Goal: Book appointment/travel/reservation

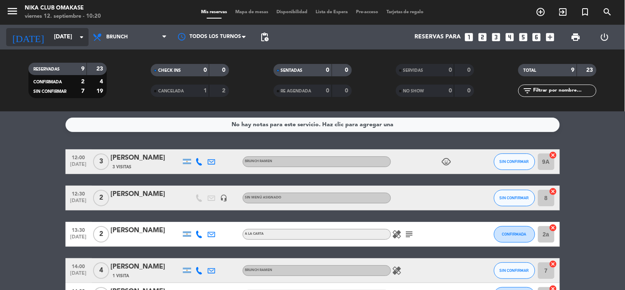
click at [77, 38] on icon "arrow_drop_down" at bounding box center [82, 37] width 10 height 10
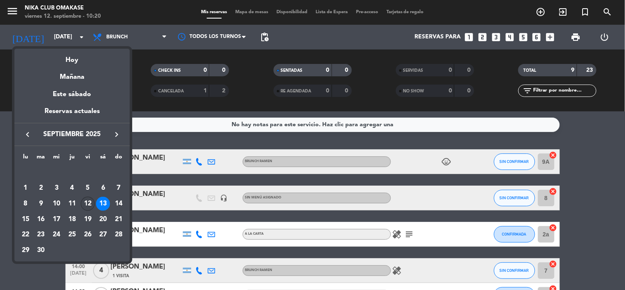
click at [88, 202] on div "12" at bounding box center [88, 203] width 14 height 14
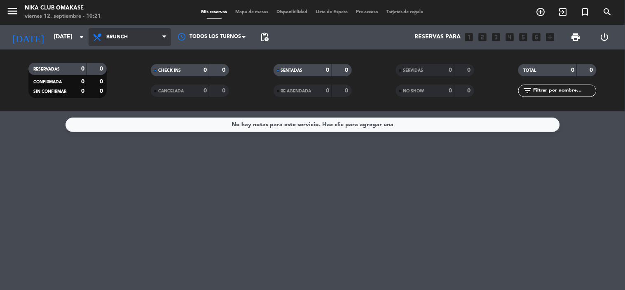
click at [128, 40] on span "Brunch" at bounding box center [130, 37] width 82 height 18
click at [128, 90] on div "menu Nika Club Omakase [DATE] 12. septiembre - 10:21 Mis reservas Mapa de mesas…" at bounding box center [312, 55] width 625 height 111
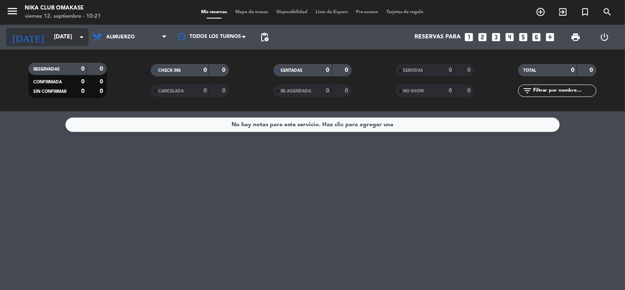
click at [80, 45] on div "[DATE] [DATE] arrow_drop_down" at bounding box center [47, 37] width 82 height 18
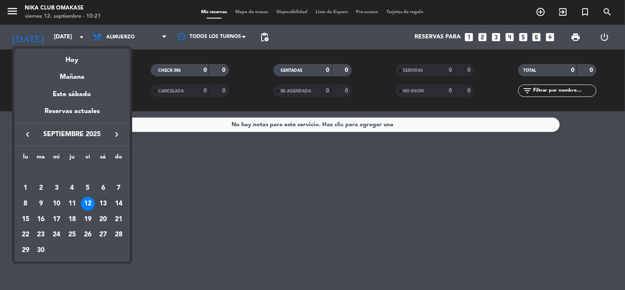
click at [102, 206] on div "13" at bounding box center [103, 203] width 14 height 14
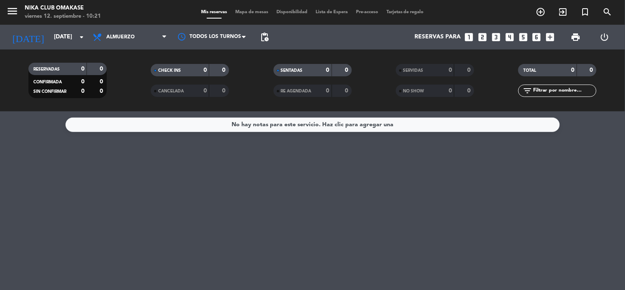
type input "[DATE]"
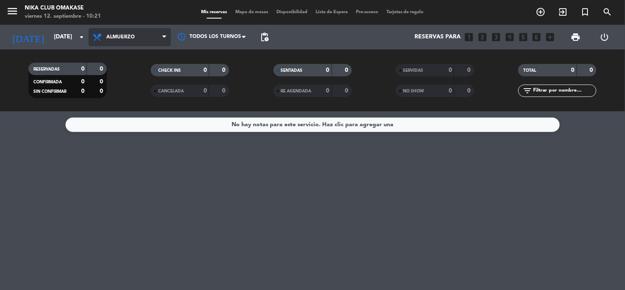
click at [159, 36] on span "Almuerzo" at bounding box center [130, 37] width 82 height 18
click at [151, 69] on div "menu Nika Club Omakase [DATE] 12. septiembre - 10:21 Mis reservas Mapa de mesas…" at bounding box center [312, 55] width 625 height 111
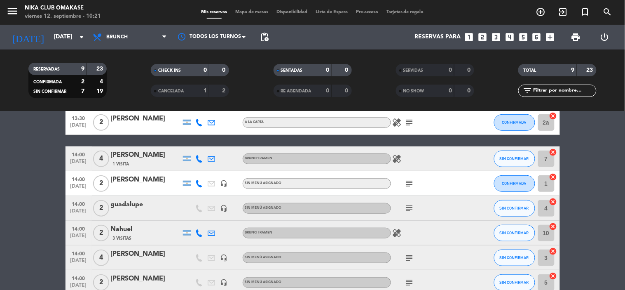
scroll to position [20, 0]
